Goal: Task Accomplishment & Management: Use online tool/utility

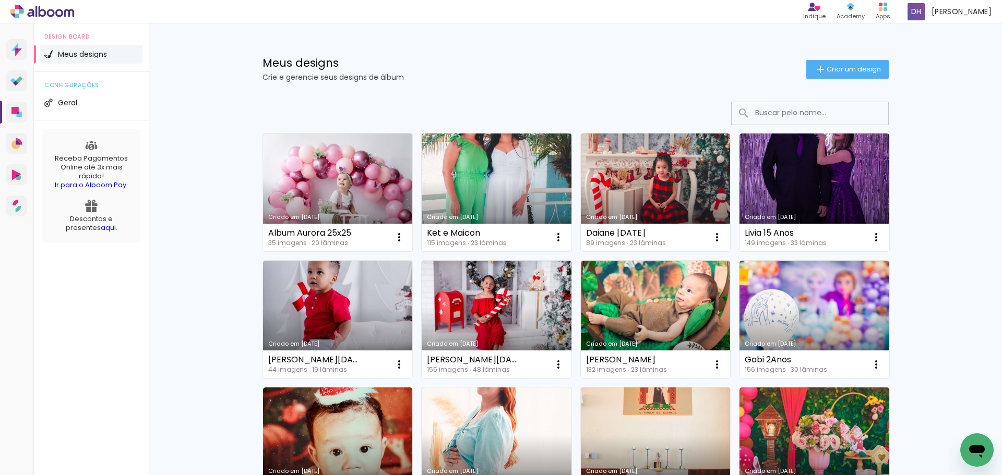
scroll to position [52, 0]
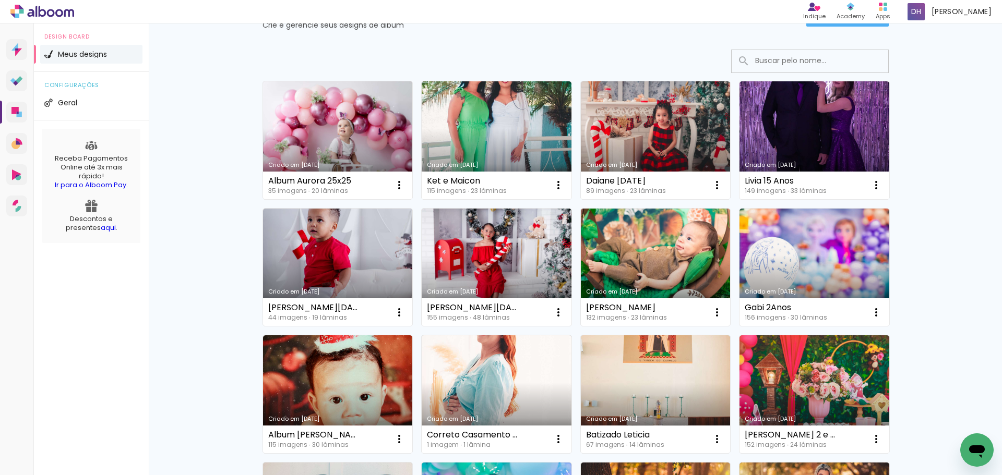
click at [306, 117] on link "Criado em [DATE]" at bounding box center [338, 140] width 150 height 118
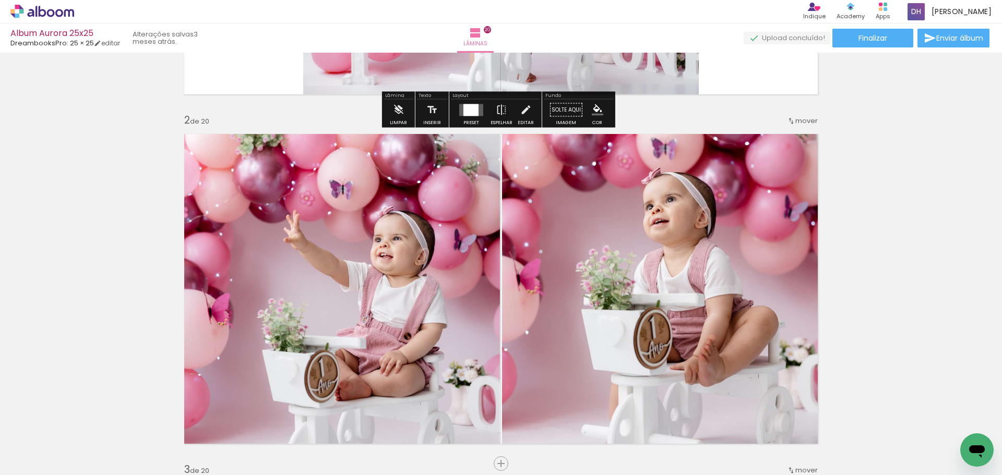
scroll to position [313, 0]
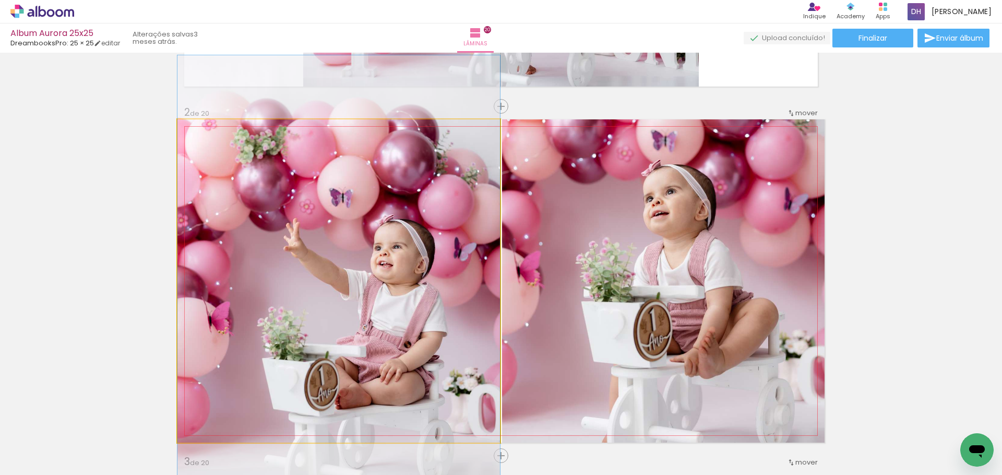
drag, startPoint x: 375, startPoint y: 296, endPoint x: 353, endPoint y: 353, distance: 61.1
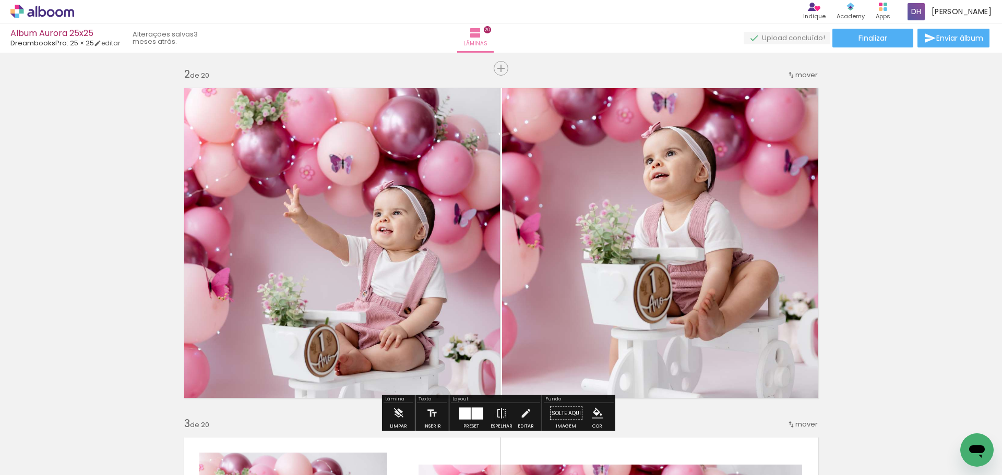
scroll to position [417, 0]
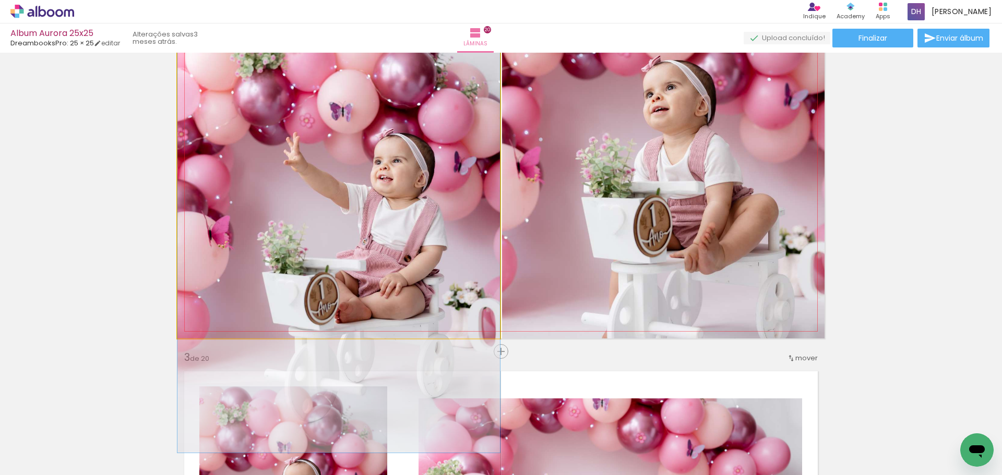
drag, startPoint x: 408, startPoint y: 235, endPoint x: 411, endPoint y: 242, distance: 8.2
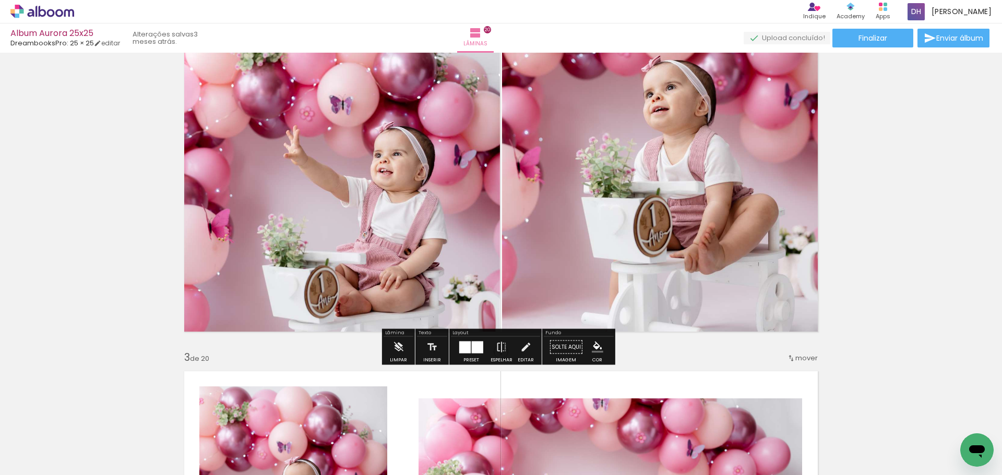
scroll to position [261, 0]
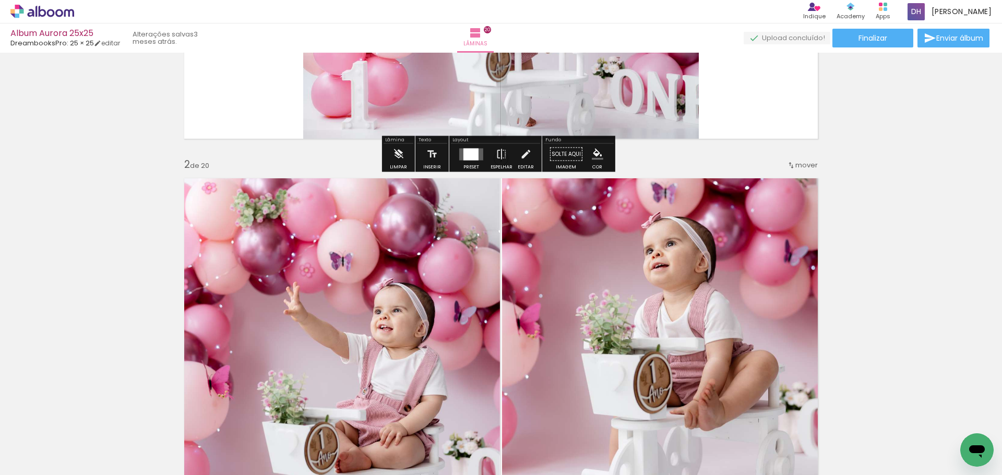
click at [465, 153] on div at bounding box center [470, 154] width 15 height 12
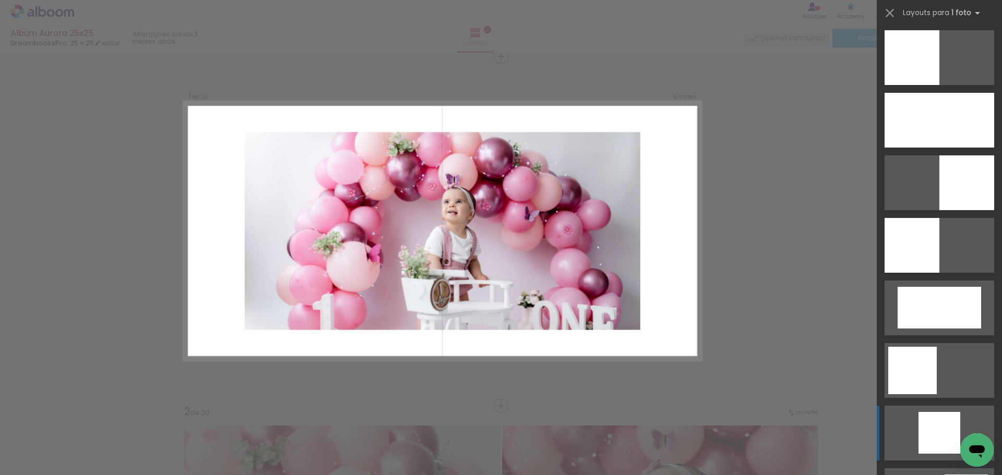
scroll to position [835, 0]
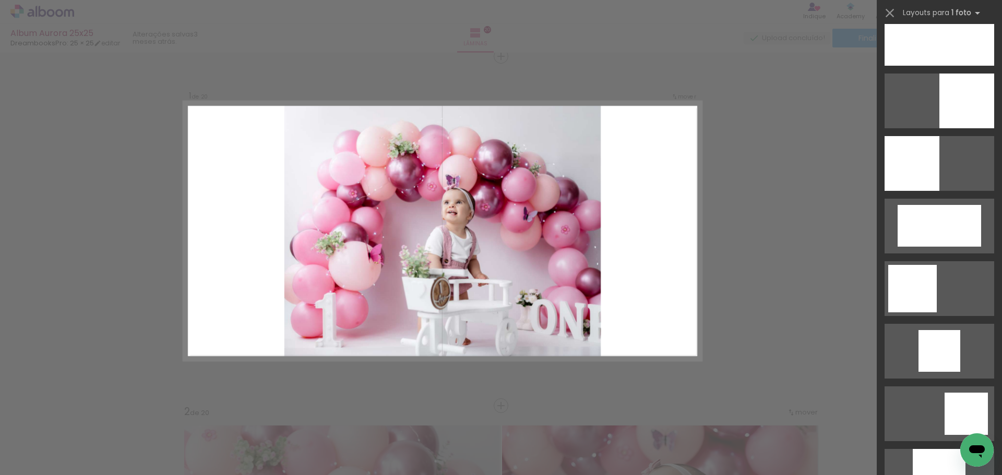
click at [0, 0] on div "Confirmar Cancelar" at bounding box center [0, 0] width 0 height 0
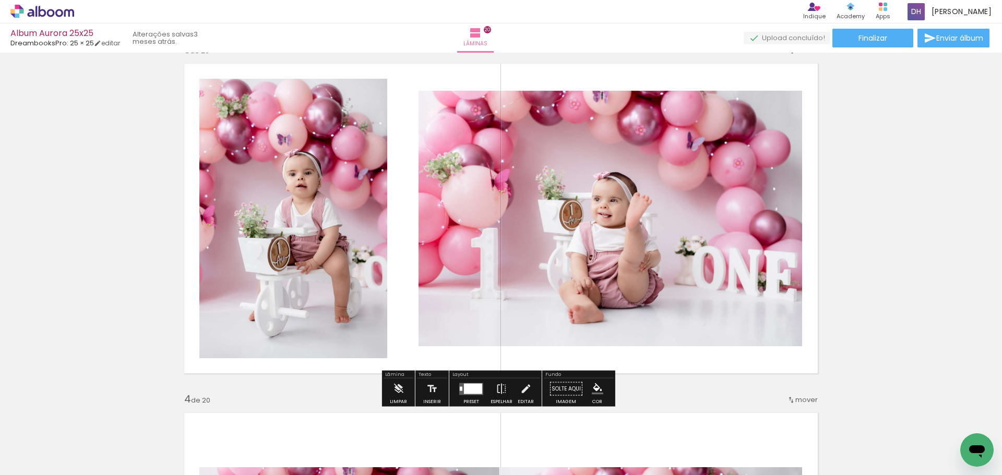
scroll to position [744, 0]
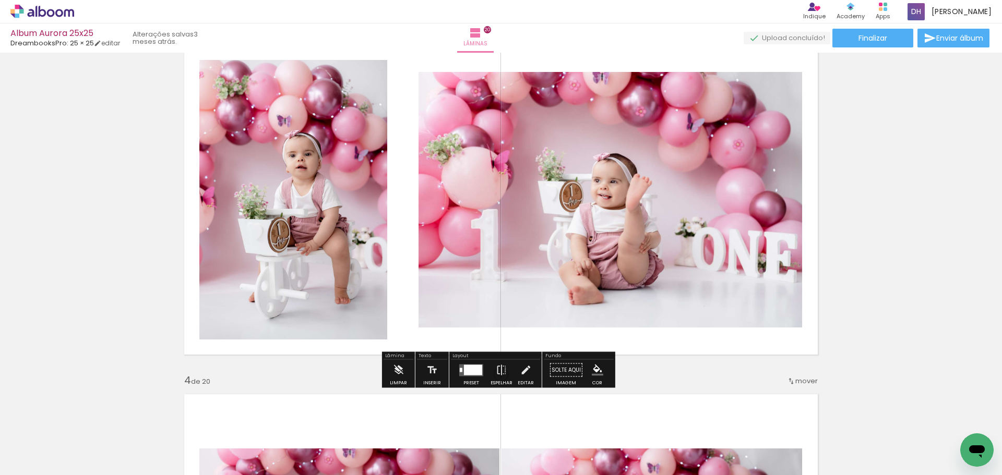
click at [526, 245] on quentale-photo at bounding box center [610, 200] width 384 height 256
click at [473, 370] on div at bounding box center [473, 370] width 18 height 10
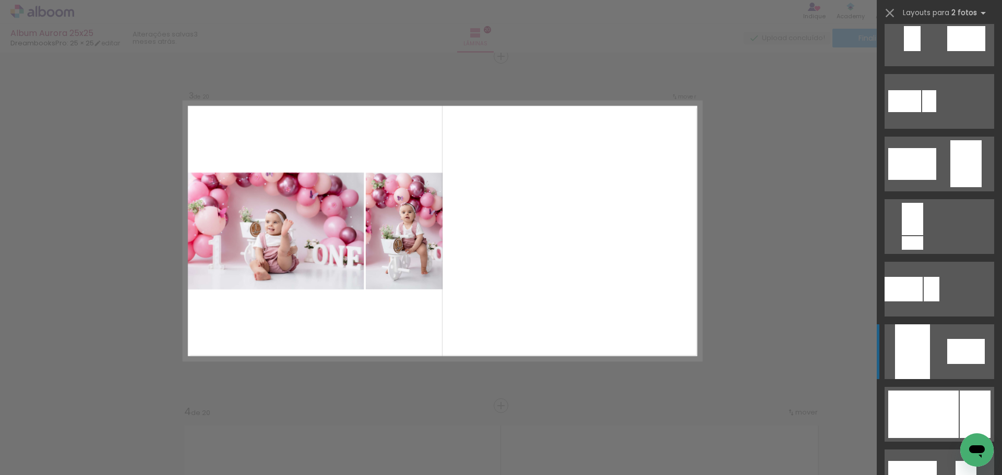
scroll to position [209, 0]
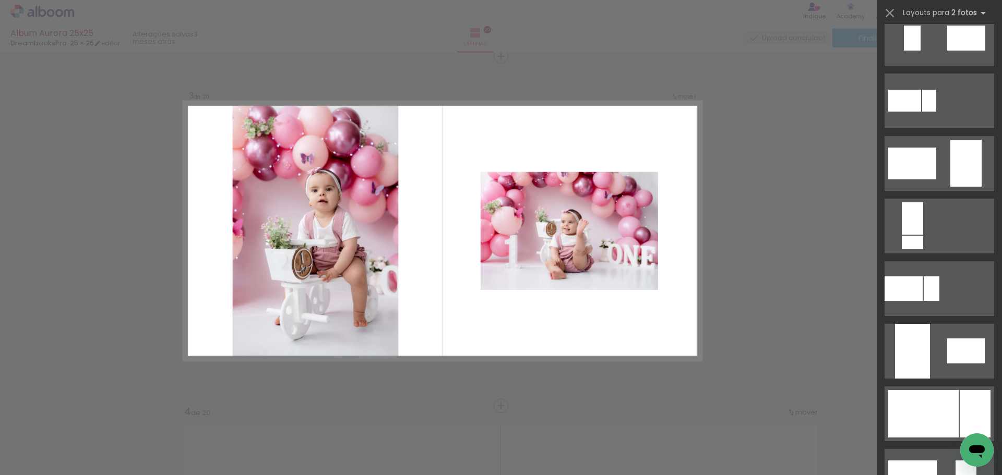
click at [0, 0] on div "Confirmar Cancelar" at bounding box center [0, 0] width 0 height 0
